Goal: Answer question/provide support

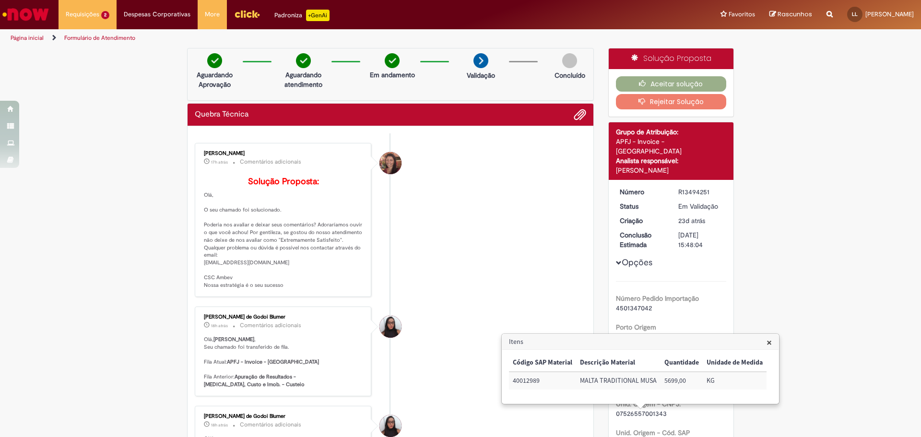
click at [509, 238] on li "[PERSON_NAME] 17h atrás 17 horas atrás Comentários adicionais Solução Proposta:…" at bounding box center [391, 220] width 392 height 154
click at [686, 83] on button "Aceitar solução" at bounding box center [671, 83] width 111 height 15
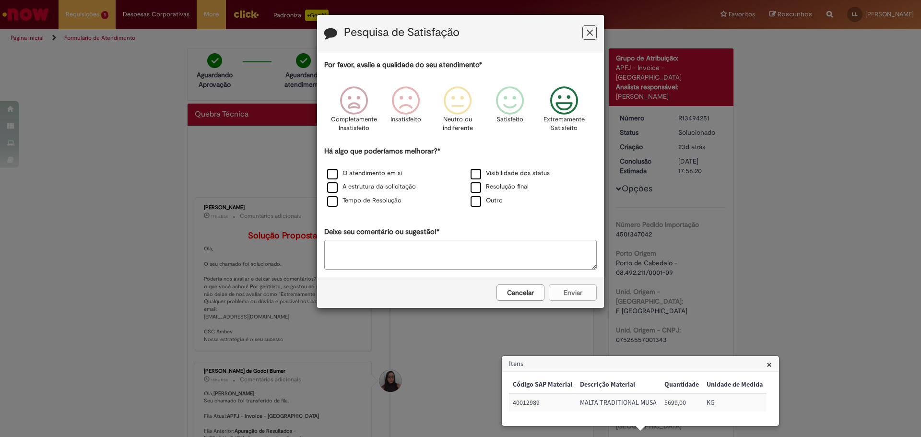
click at [562, 102] on icon "Feedback" at bounding box center [565, 100] width 36 height 29
click at [475, 188] on label "Resolução final" at bounding box center [500, 186] width 58 height 9
click at [583, 291] on button "Enviar" at bounding box center [573, 293] width 48 height 16
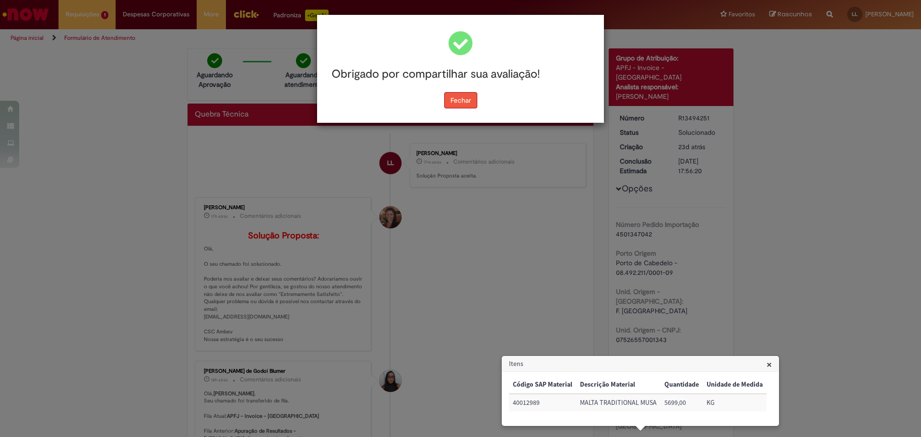
click at [462, 101] on button "Fechar" at bounding box center [460, 100] width 33 height 16
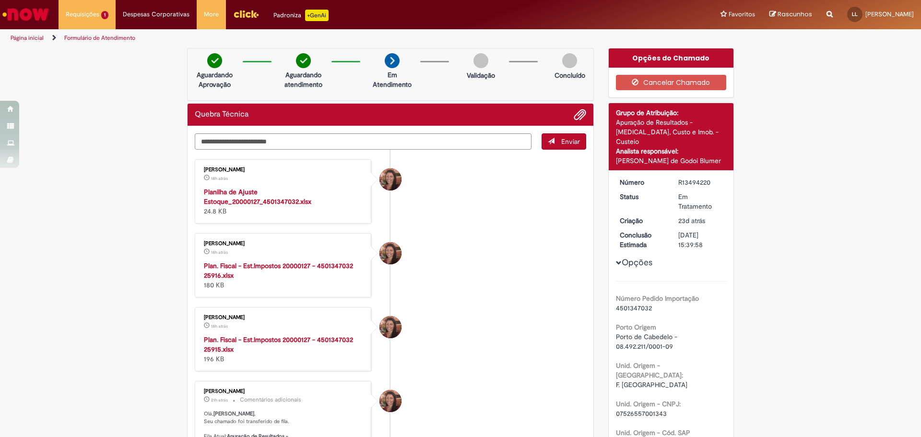
click at [472, 212] on li "Selma Rosa Resende Marques 18h atrás 18 horas atrás Planilha de Ajuste Estoque_…" at bounding box center [391, 191] width 392 height 64
click at [405, 139] on textarea "Digite sua mensagem aqui..." at bounding box center [363, 141] width 337 height 16
type textarea "**********"
click at [563, 140] on span "Enviar" at bounding box center [570, 141] width 19 height 9
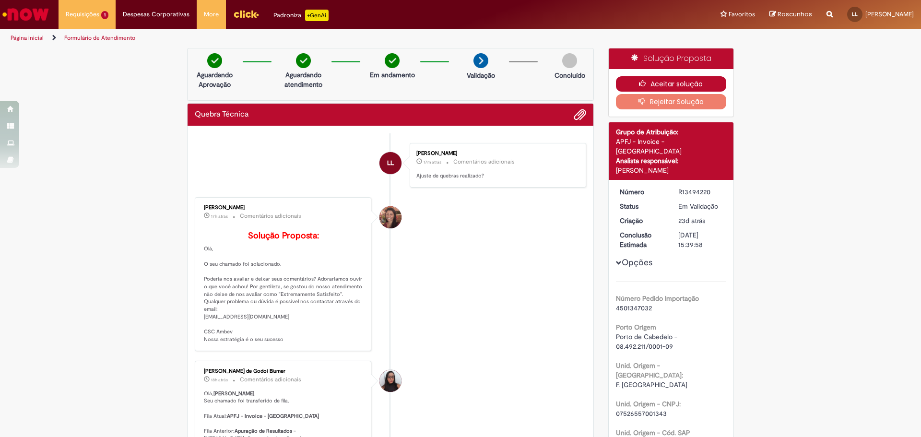
click at [691, 86] on button "Aceitar solução" at bounding box center [671, 83] width 111 height 15
